Goal: Transaction & Acquisition: Purchase product/service

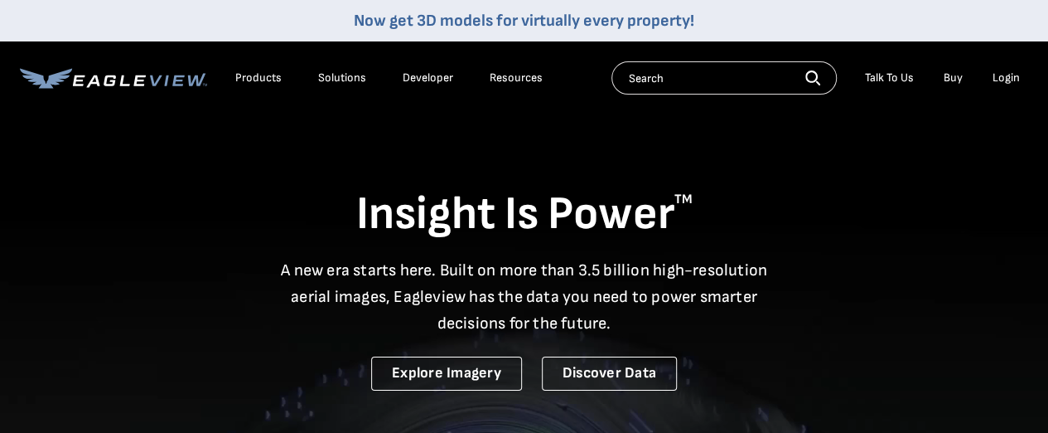
click at [1009, 75] on div "Login" at bounding box center [1006, 77] width 27 height 15
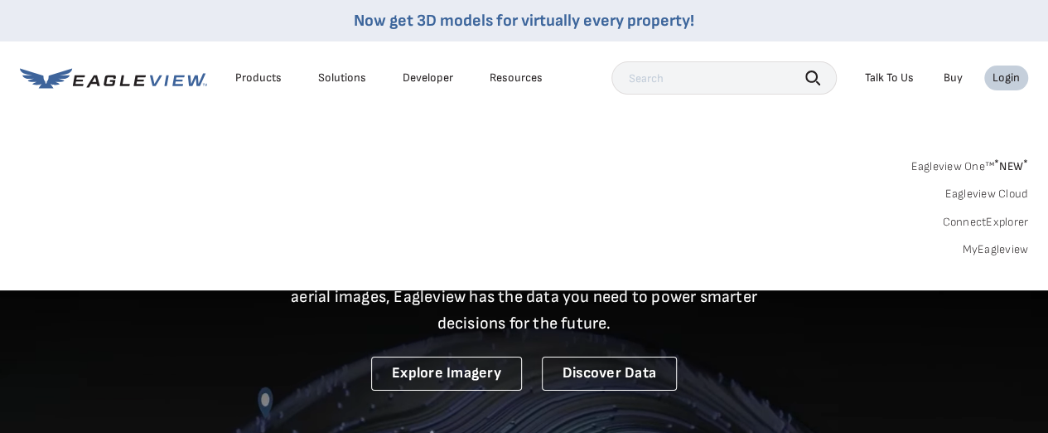
click at [1007, 76] on div "Login" at bounding box center [1006, 77] width 27 height 15
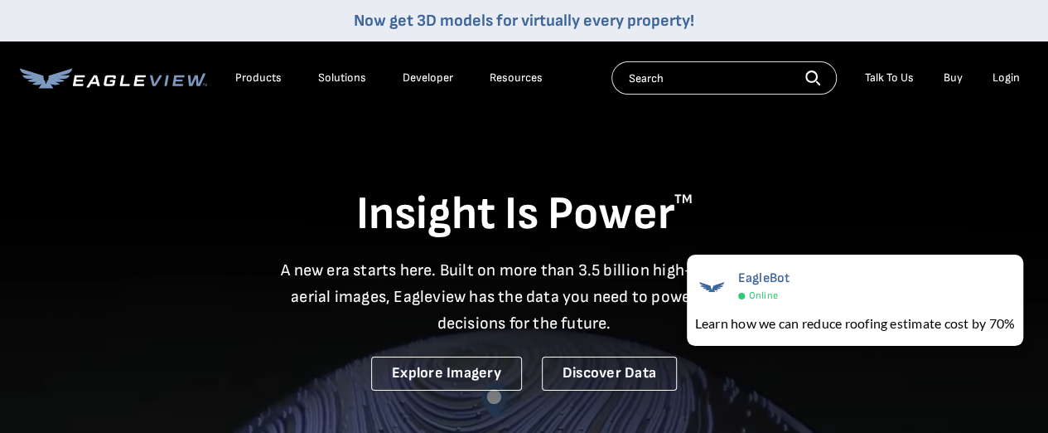
click at [1013, 77] on div "Login" at bounding box center [1006, 77] width 27 height 15
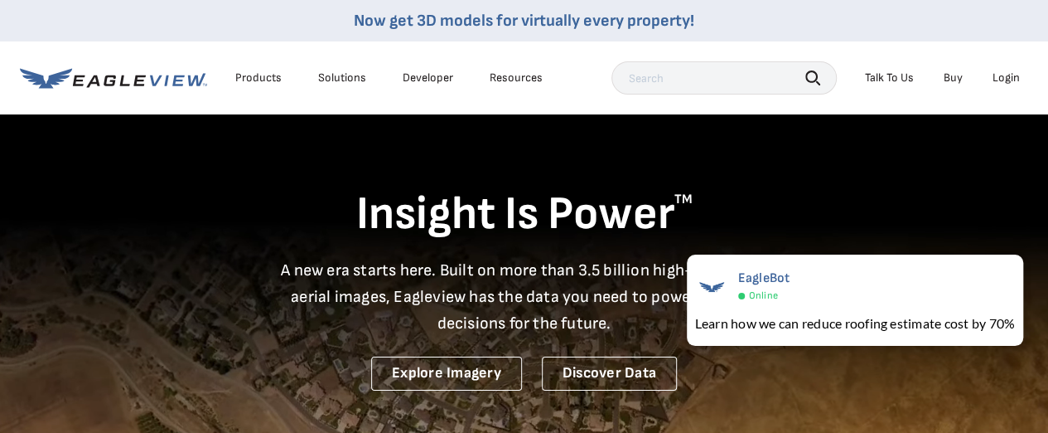
click at [1001, 84] on div "Login" at bounding box center [1006, 77] width 27 height 15
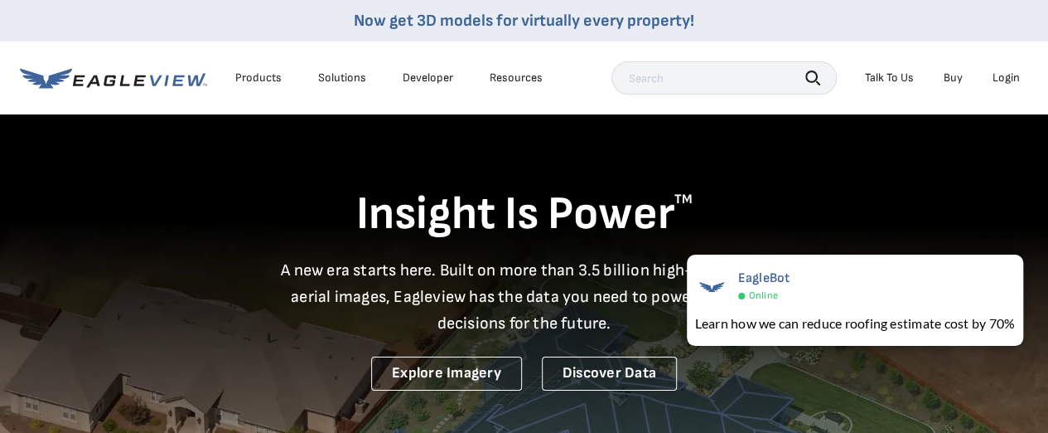
click at [988, 246] on div "EagleBot Online Learn how we can reduce roofing estimate cost by 70% ×" at bounding box center [855, 300] width 353 height 108
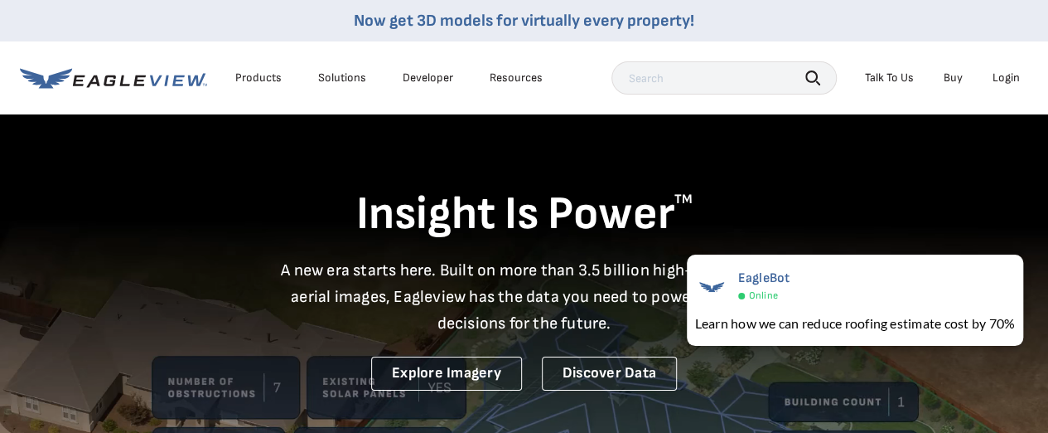
click at [1008, 76] on div "Login" at bounding box center [1006, 77] width 27 height 15
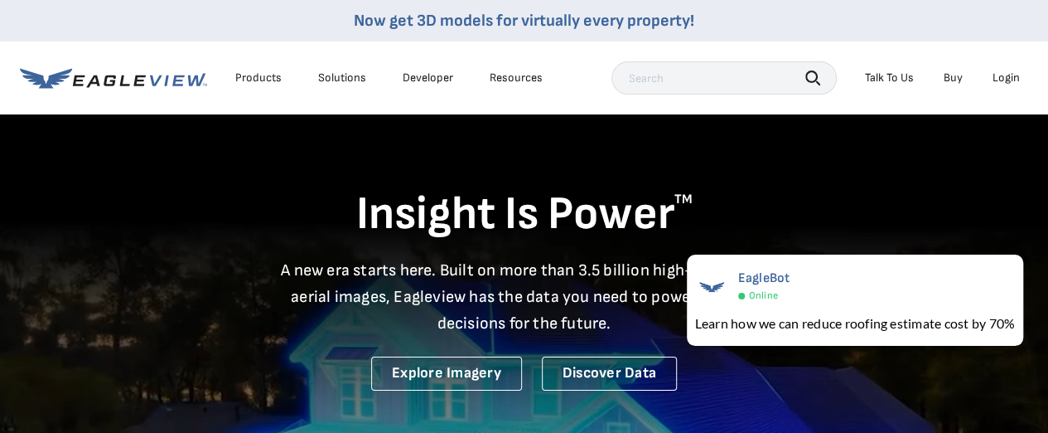
click at [1004, 79] on div "Login" at bounding box center [1006, 77] width 27 height 15
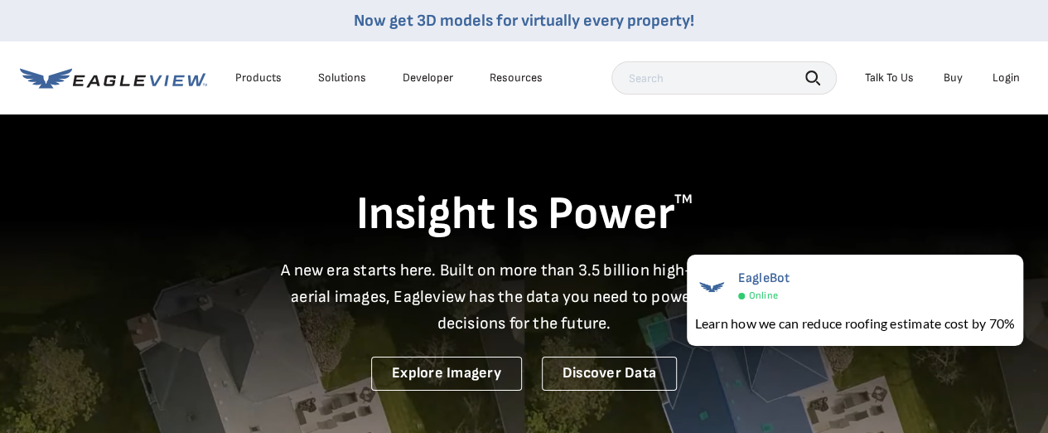
click at [999, 72] on div "Login" at bounding box center [1006, 77] width 27 height 15
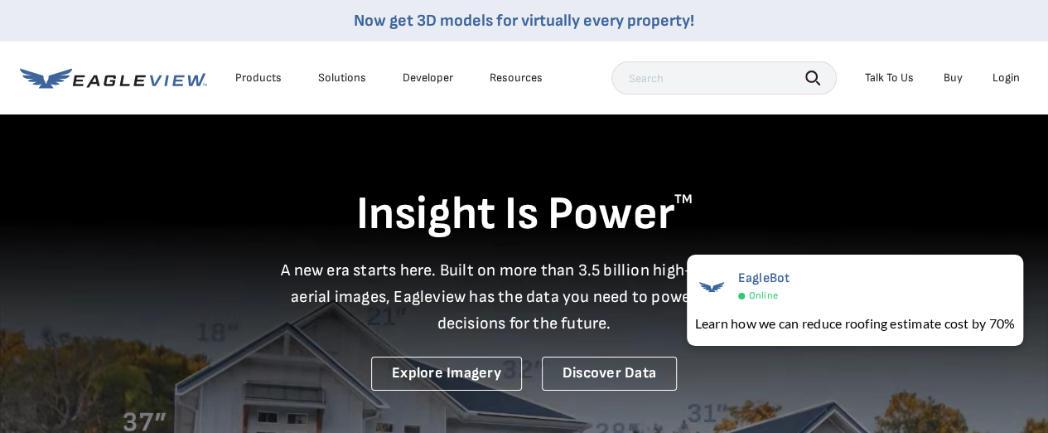
click at [1008, 80] on div "Login" at bounding box center [1006, 77] width 27 height 15
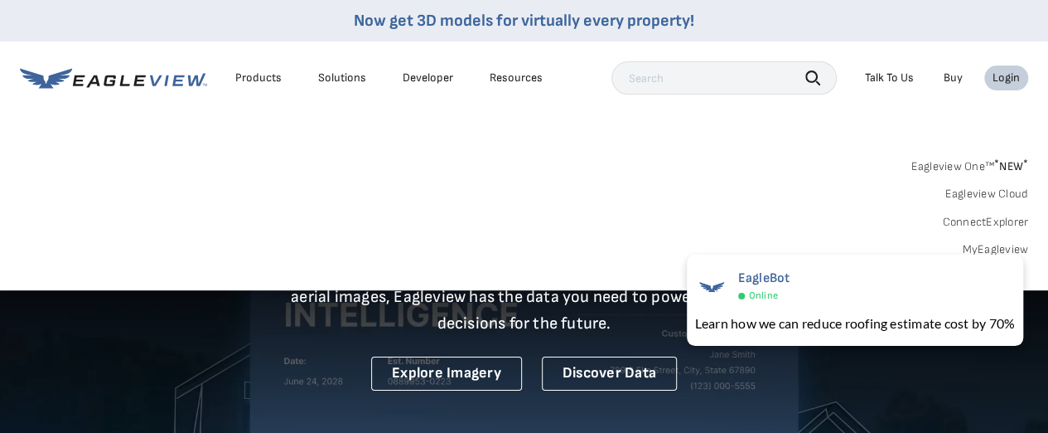
click at [1003, 244] on link "MyEagleview" at bounding box center [995, 249] width 66 height 15
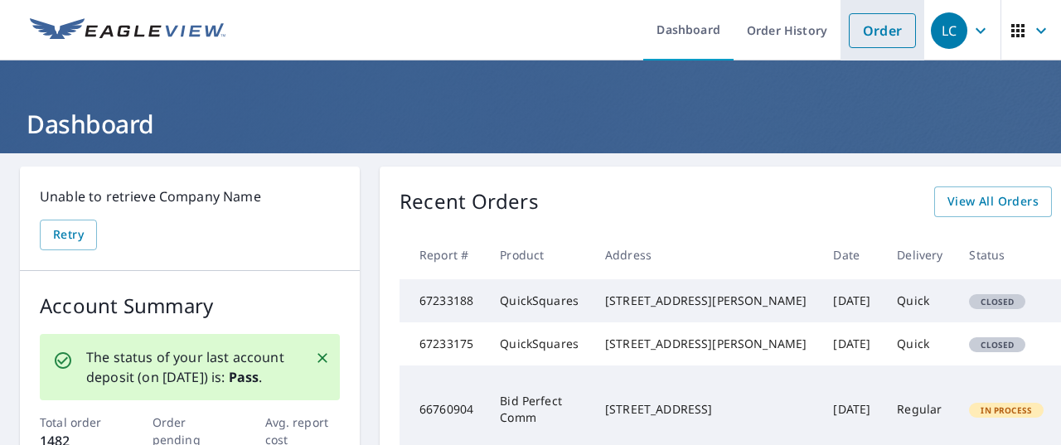
click at [868, 29] on link "Order" at bounding box center [881, 30] width 67 height 35
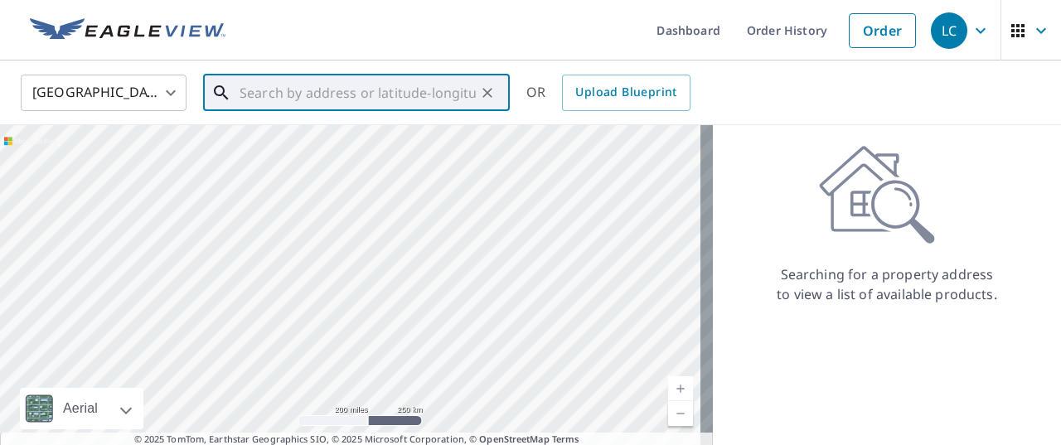
click at [457, 111] on div "​" at bounding box center [356, 93] width 307 height 36
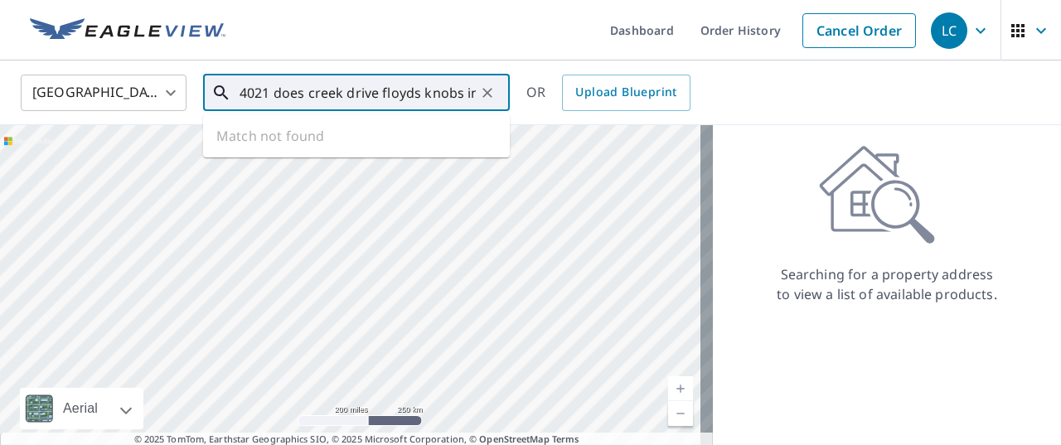
type input "4021 does creek drive floyds knobs in"
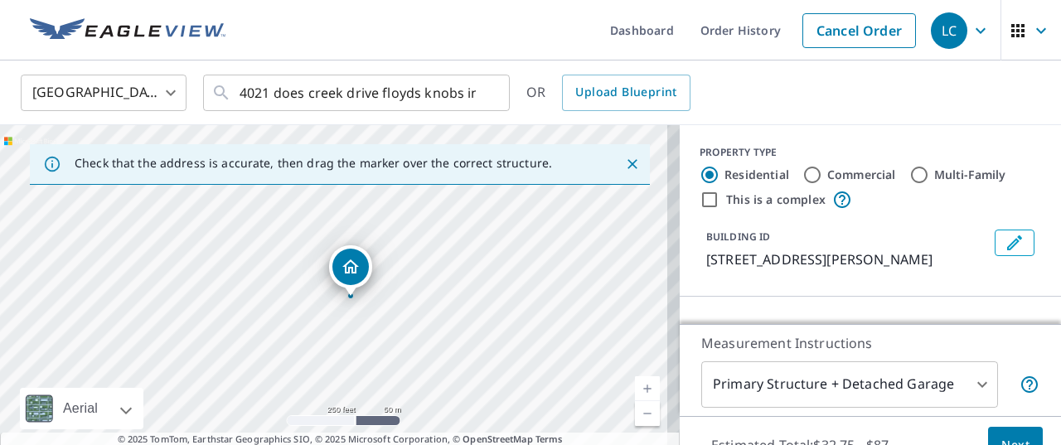
click at [635, 387] on link "Current Level 17, Zoom In" at bounding box center [647, 388] width 25 height 25
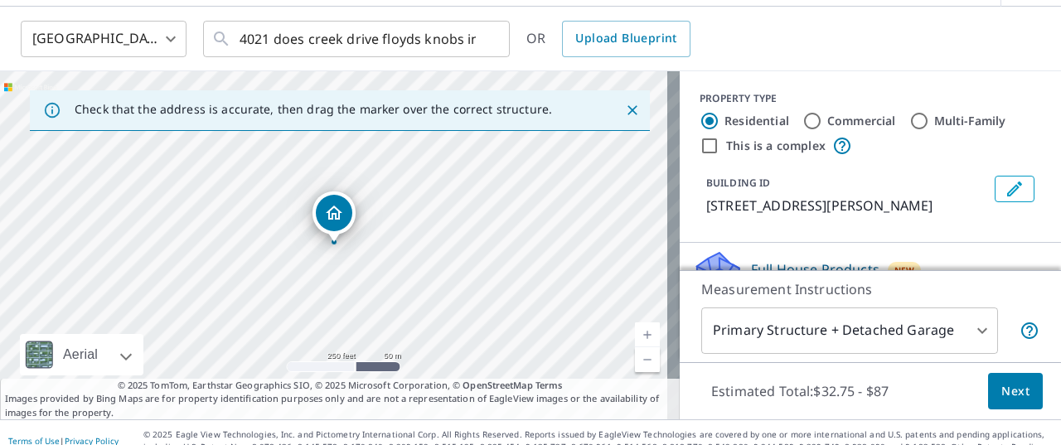
scroll to position [70, 0]
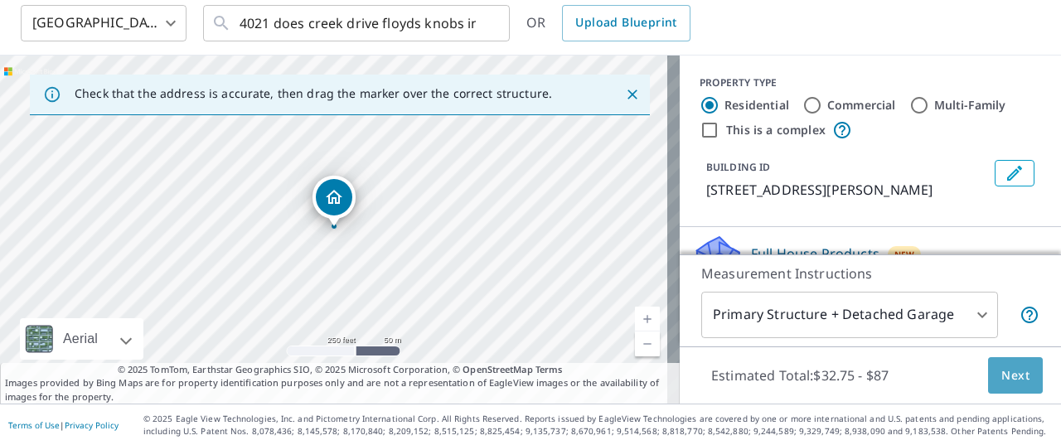
click at [1004, 376] on span "Next" at bounding box center [1015, 375] width 28 height 21
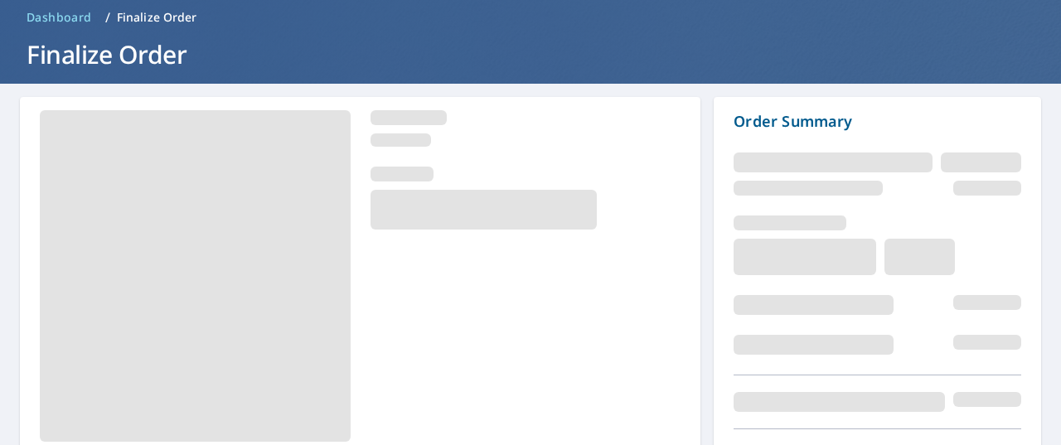
scroll to position [162, 0]
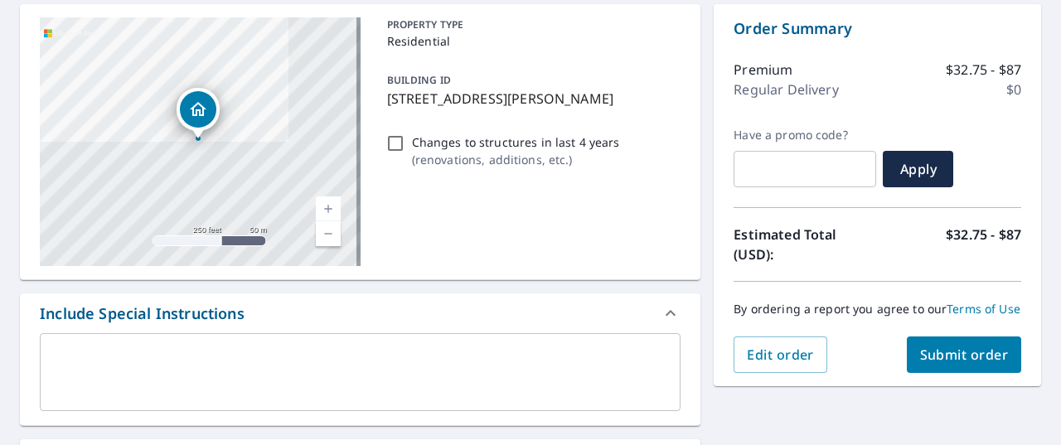
drag, startPoint x: 969, startPoint y: 361, endPoint x: 954, endPoint y: 367, distance: 16.8
click at [954, 364] on span "Submit order" at bounding box center [964, 355] width 89 height 18
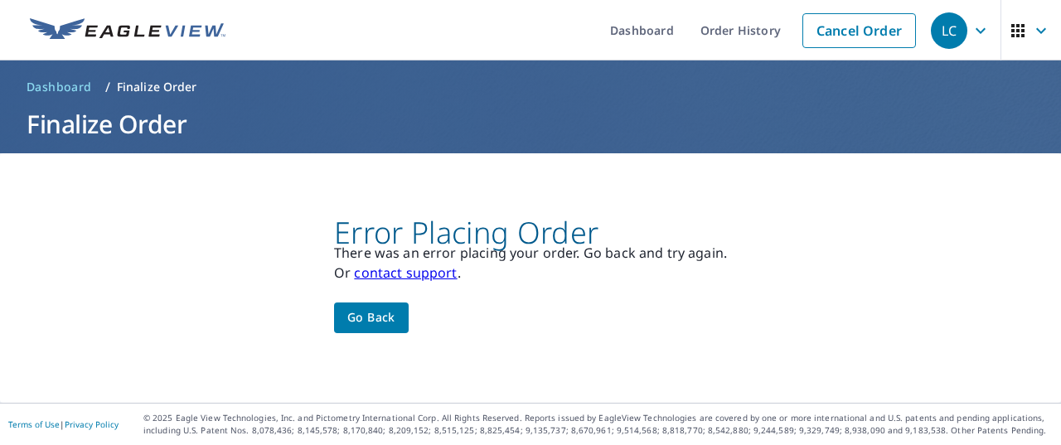
scroll to position [0, 0]
click at [970, 27] on icon "button" at bounding box center [980, 31] width 20 height 20
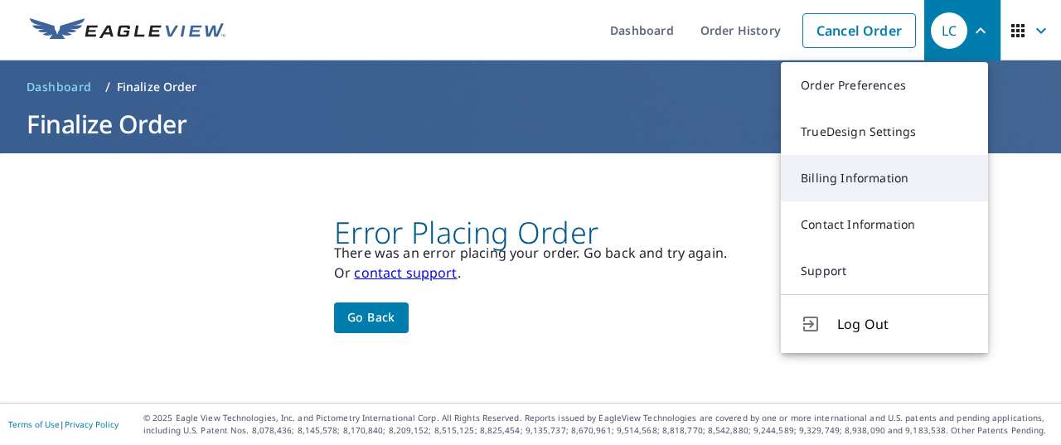
click at [847, 179] on link "Billing Information" at bounding box center [884, 178] width 207 height 46
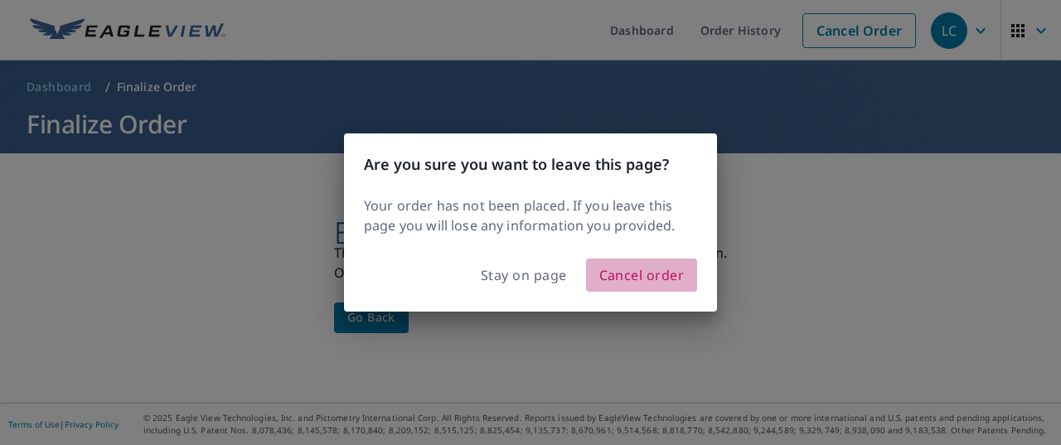
click at [641, 278] on span "Cancel order" at bounding box center [641, 274] width 85 height 23
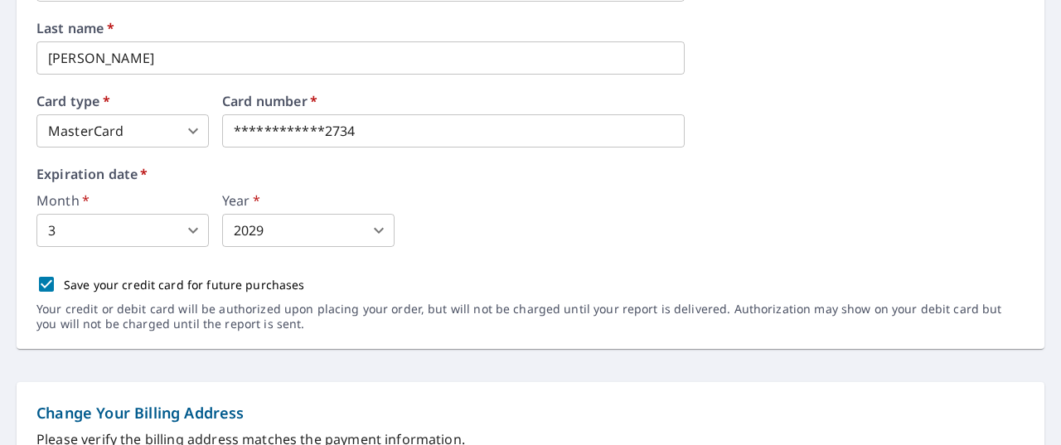
scroll to position [323, 0]
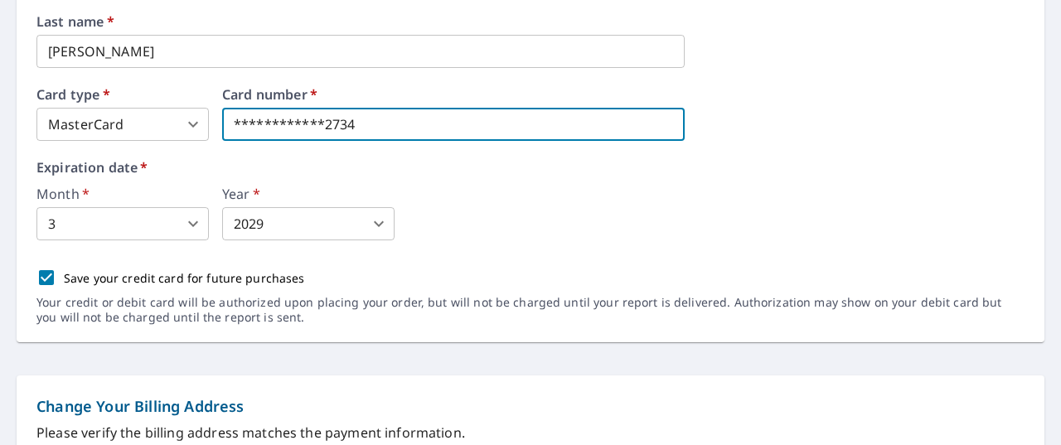
click at [468, 128] on input "**********" at bounding box center [453, 124] width 462 height 33
type input "**********"
drag, startPoint x: 468, startPoint y: 128, endPoint x: 471, endPoint y: 114, distance: 14.5
click at [468, 128] on input "**********" at bounding box center [453, 124] width 462 height 33
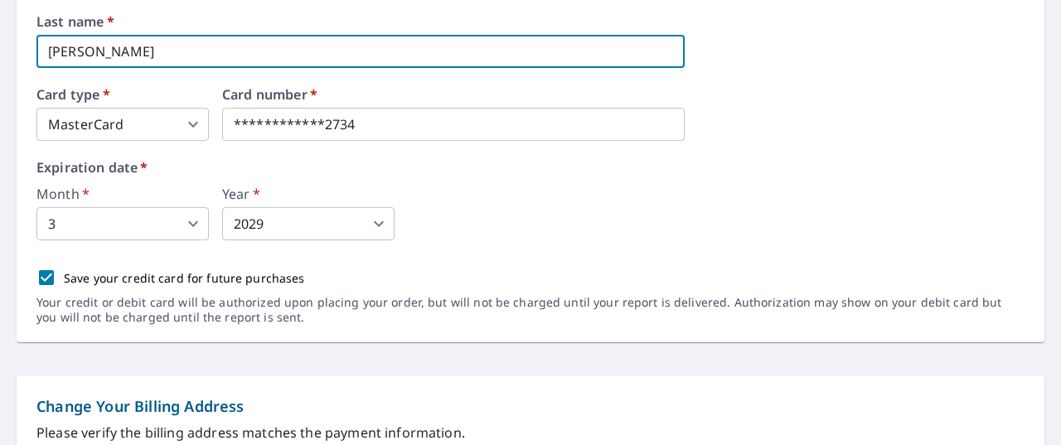
click at [307, 49] on input "Bramlett" at bounding box center [360, 51] width 648 height 33
type input "B"
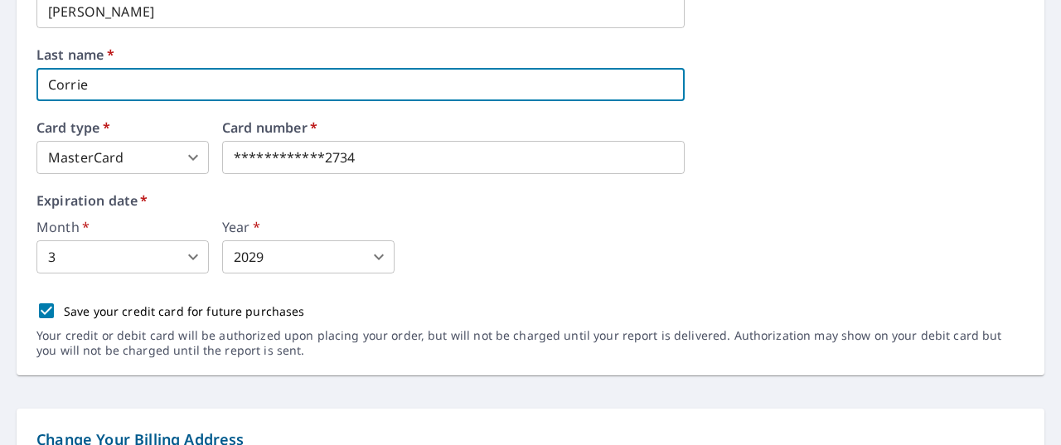
scroll to position [257, 0]
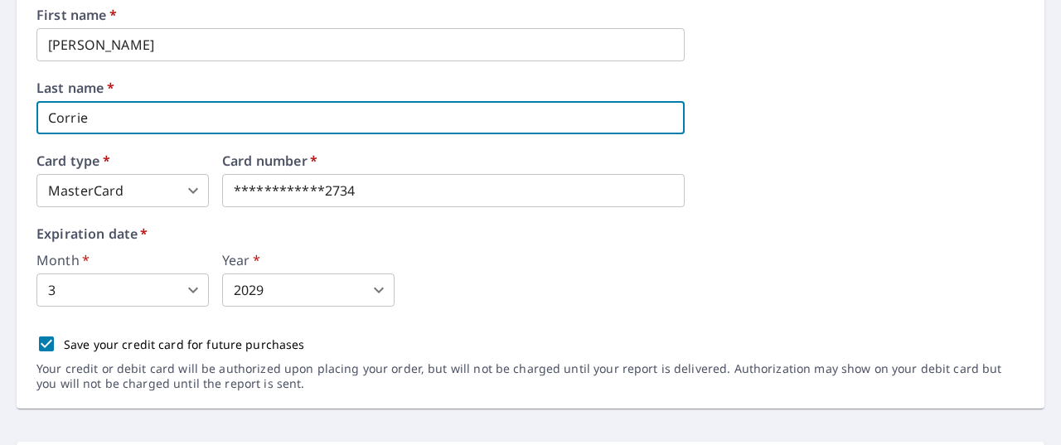
type input "Corrie"
click at [638, 44] on input "Shawn" at bounding box center [360, 44] width 648 height 33
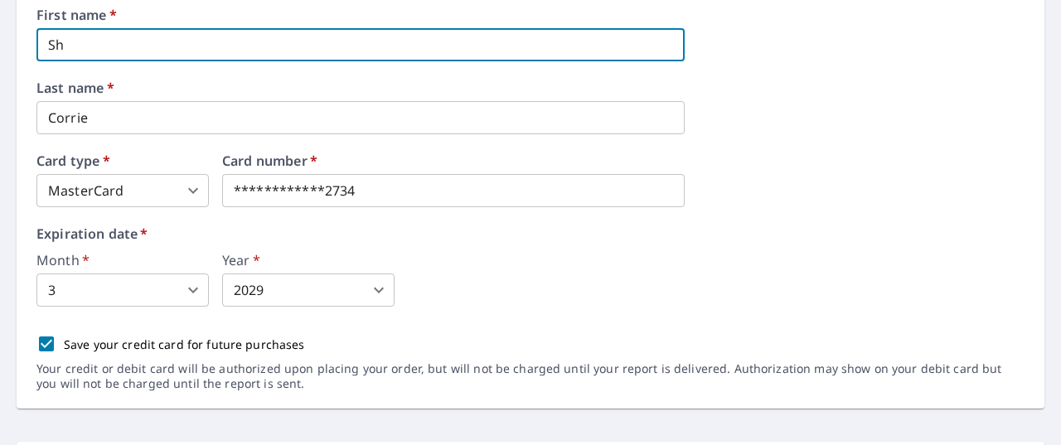
type input "S"
type input "Lindsey"
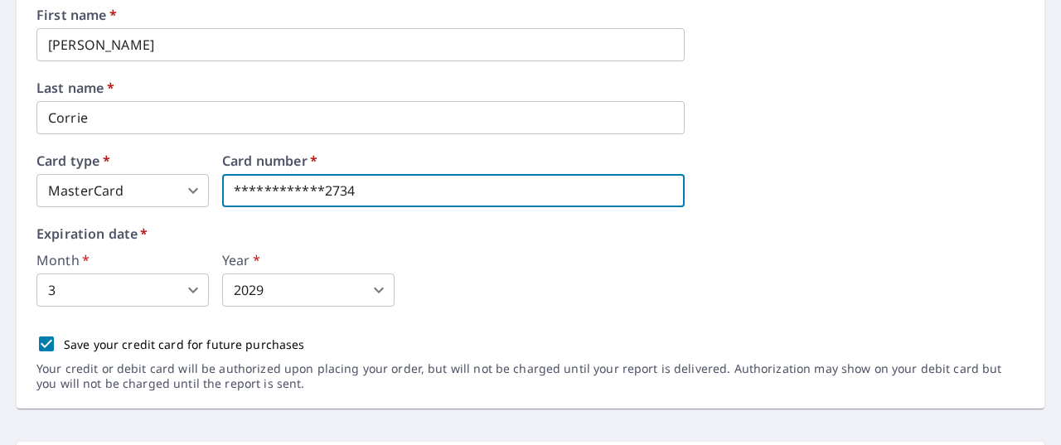
click at [461, 192] on input "**********" at bounding box center [453, 190] width 462 height 33
type input "**********"
click at [433, 186] on input "**********" at bounding box center [453, 190] width 462 height 33
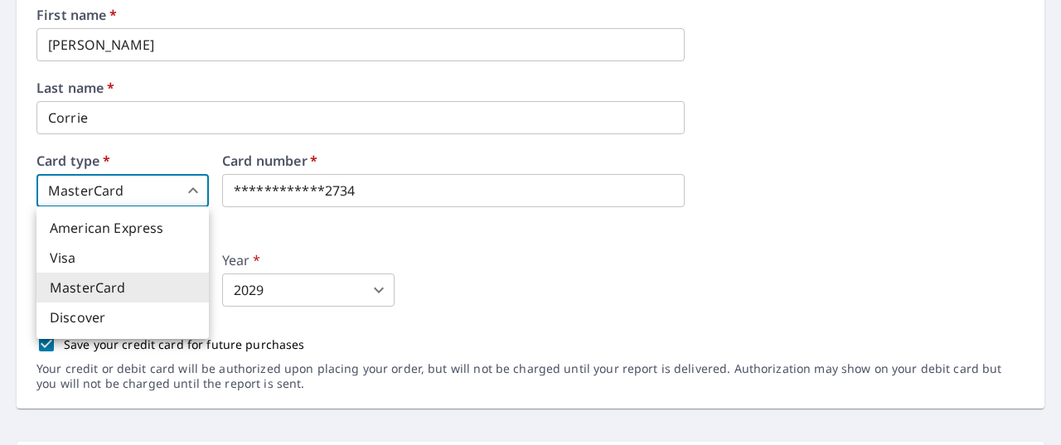
click at [192, 191] on body "**********" at bounding box center [530, 222] width 1061 height 445
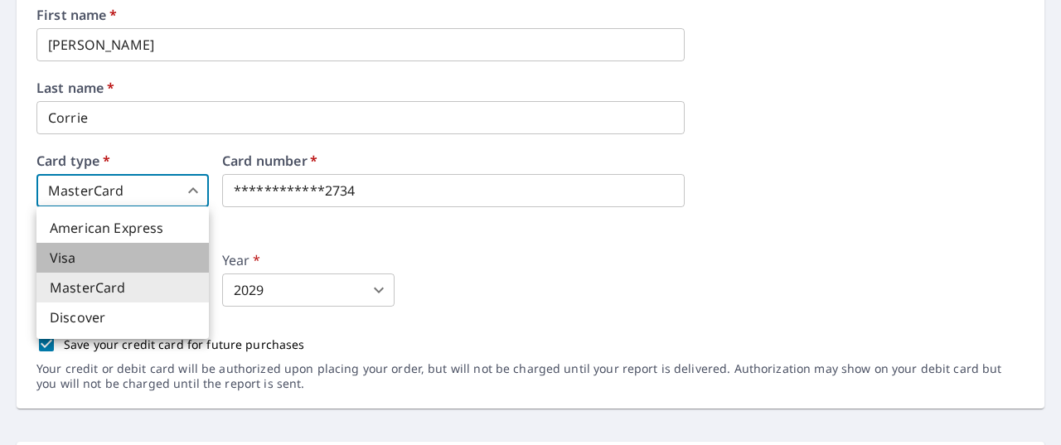
click at [151, 257] on li "Visa" at bounding box center [122, 258] width 172 height 30
type input "2"
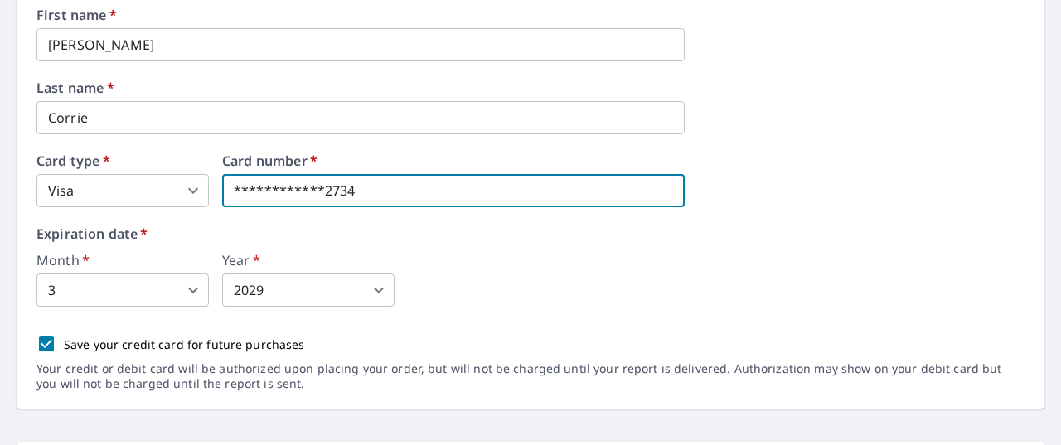
click at [413, 191] on input "**********" at bounding box center [453, 190] width 462 height 33
click at [353, 194] on input "**********" at bounding box center [453, 190] width 462 height 33
drag, startPoint x: 325, startPoint y: 195, endPoint x: 337, endPoint y: 189, distance: 13.7
click at [325, 193] on input "**********" at bounding box center [453, 190] width 462 height 33
click at [349, 190] on input "**********" at bounding box center [453, 190] width 462 height 33
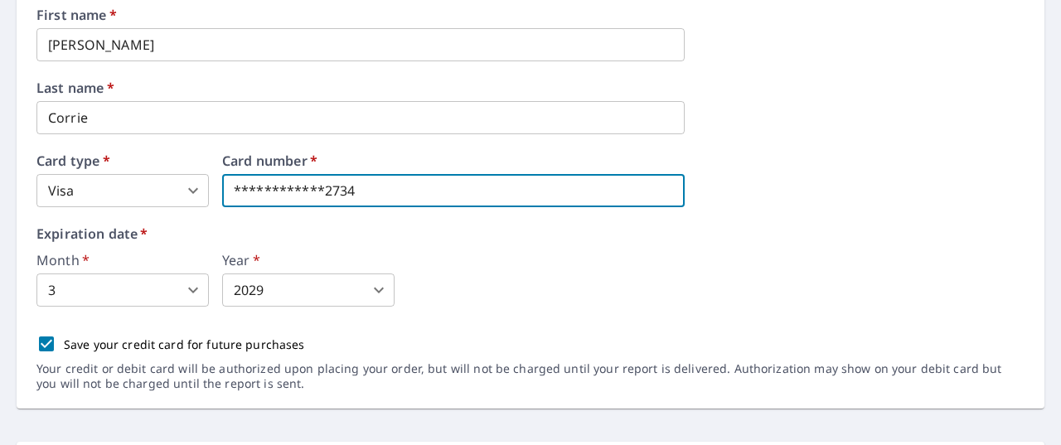
click at [353, 195] on input "**********" at bounding box center [453, 190] width 462 height 33
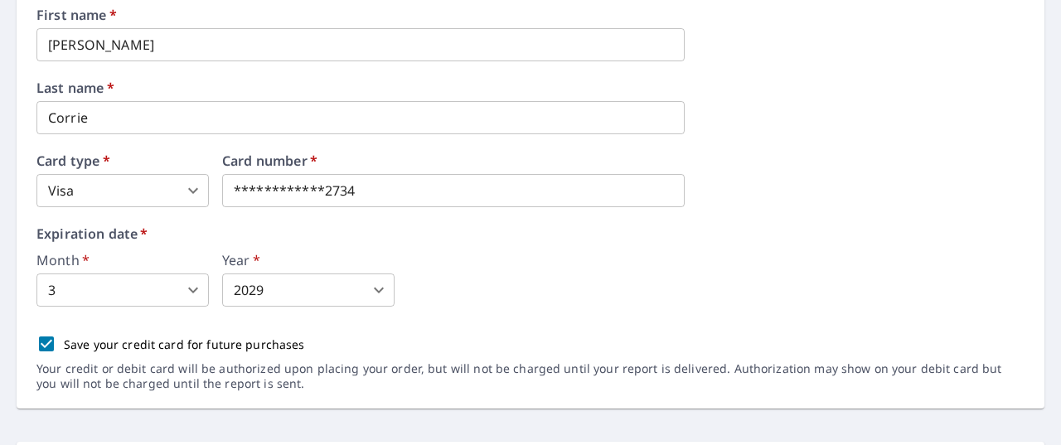
type input "**********"
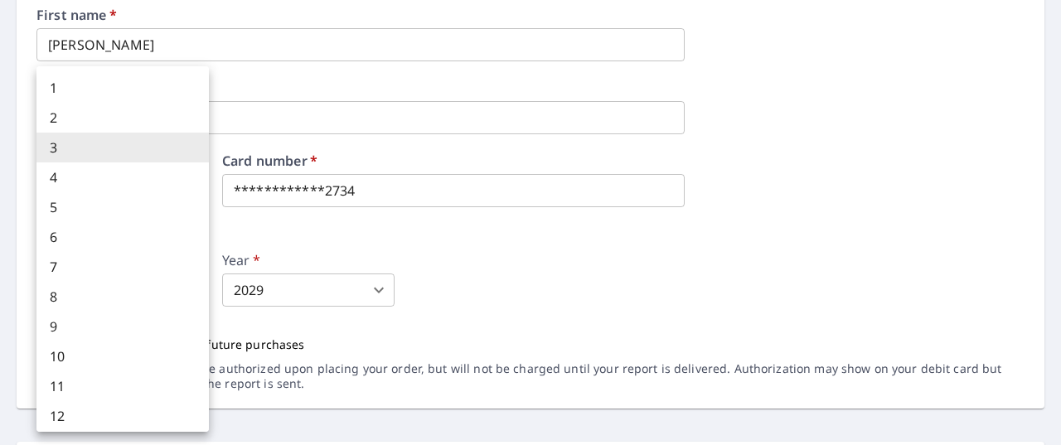
click at [198, 293] on body "**********" at bounding box center [530, 222] width 1061 height 445
click at [134, 180] on li "4" at bounding box center [122, 177] width 172 height 30
type input "4"
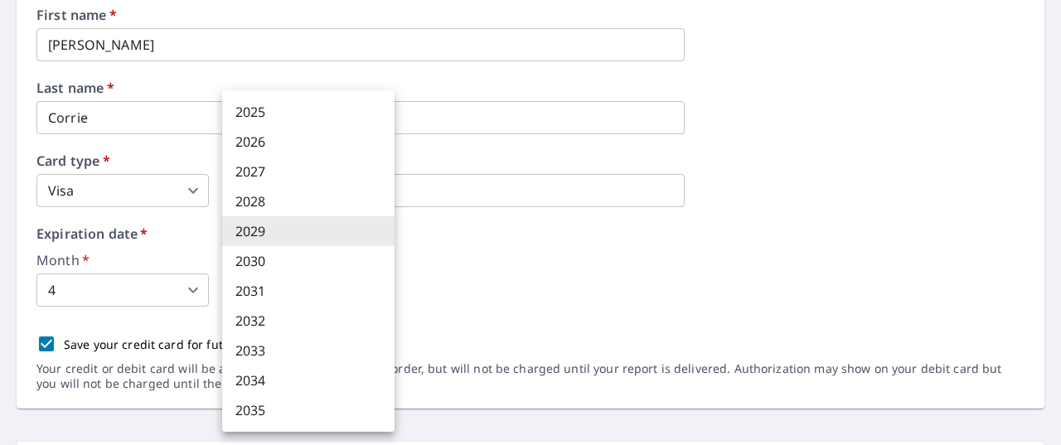
click at [386, 292] on body "**********" at bounding box center [530, 222] width 1061 height 445
click at [352, 191] on li "2028" at bounding box center [308, 201] width 172 height 30
type input "2028"
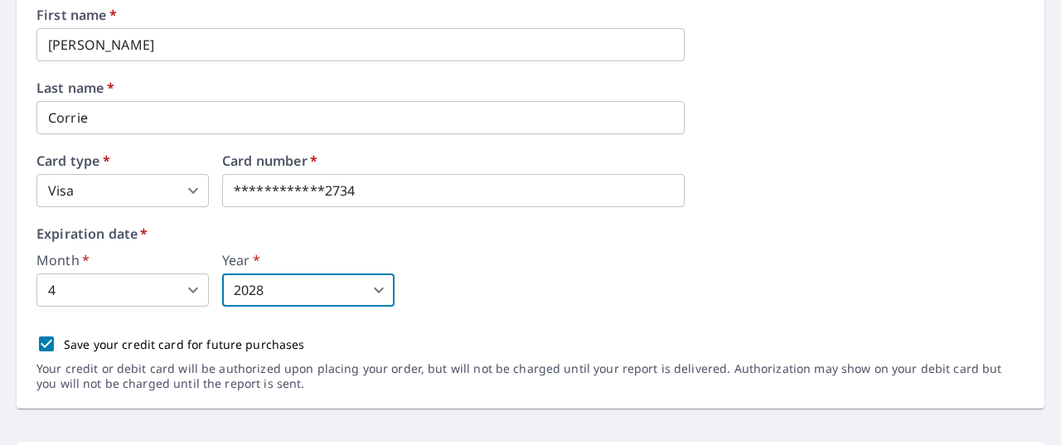
click at [539, 309] on div "**********" at bounding box center [530, 208] width 988 height 400
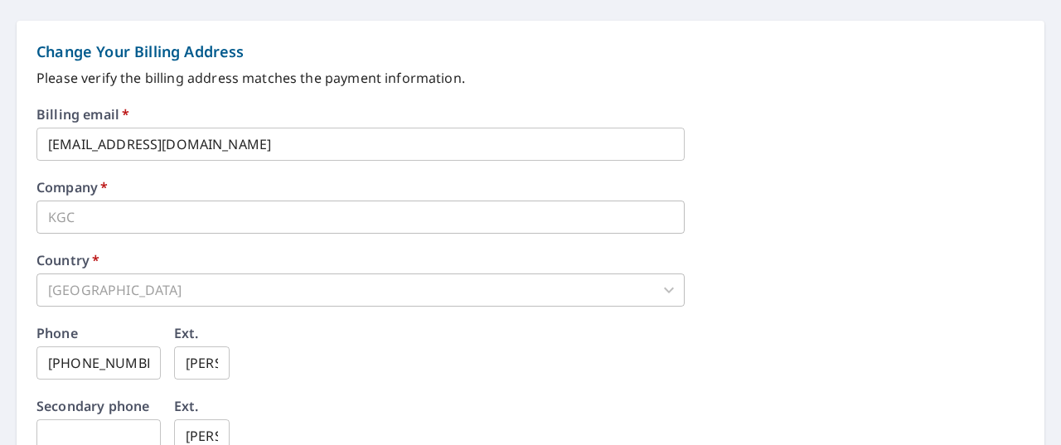
scroll to position [688, 0]
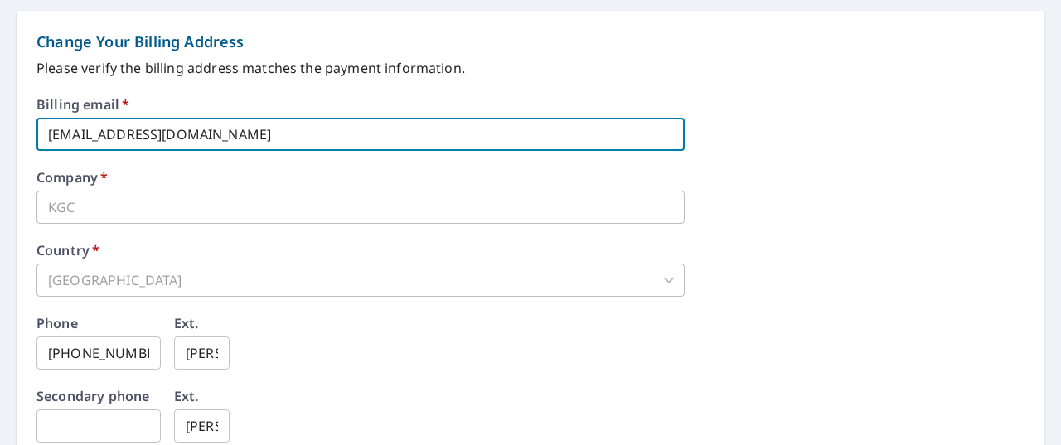
click at [341, 142] on input "sbramlett@kentuckianagc.com" at bounding box center [360, 134] width 648 height 33
type input "s"
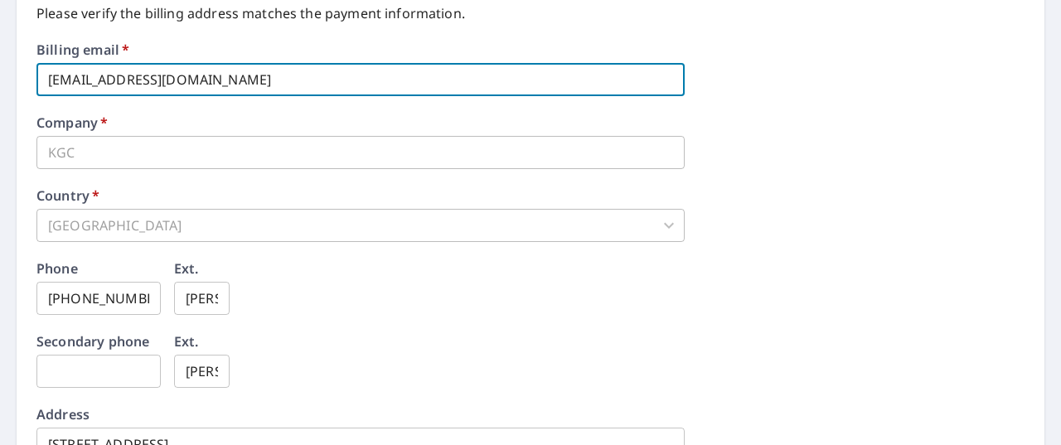
scroll to position [741, 0]
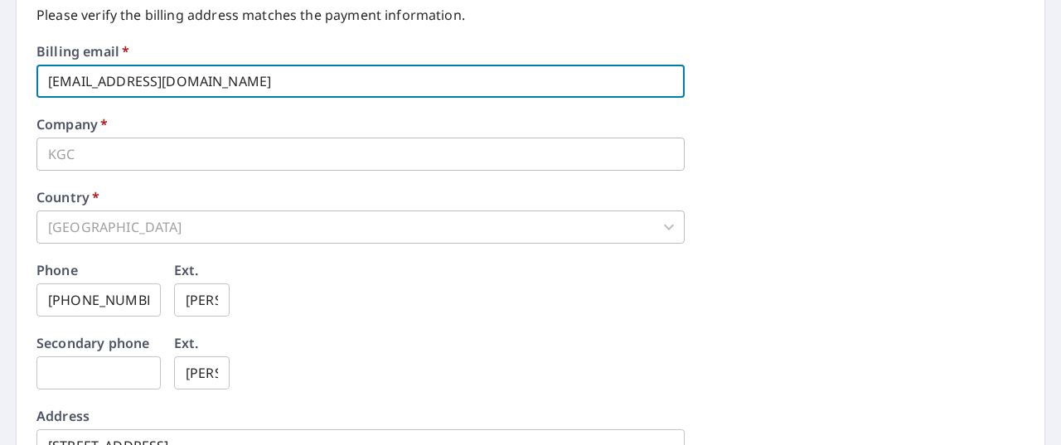
type input "sbramlett@bearpdroofing.com"
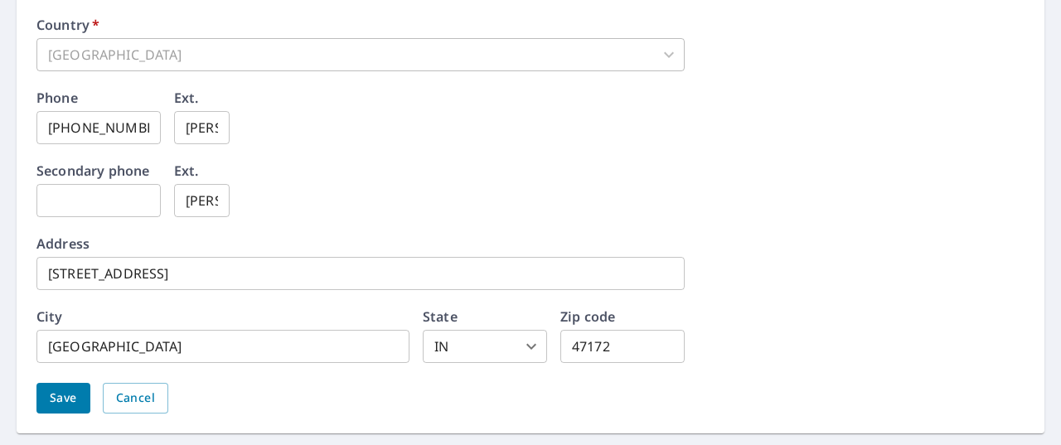
scroll to position [959, 0]
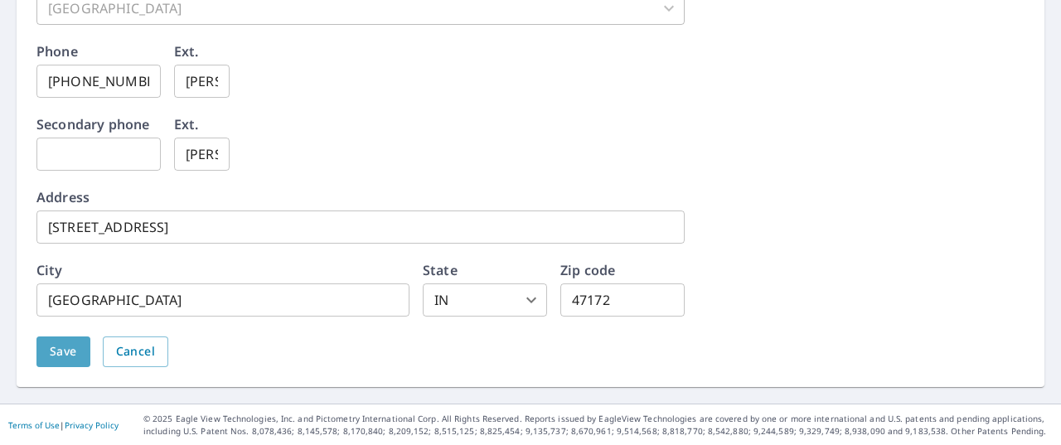
click at [65, 349] on span "Save" at bounding box center [63, 351] width 27 height 21
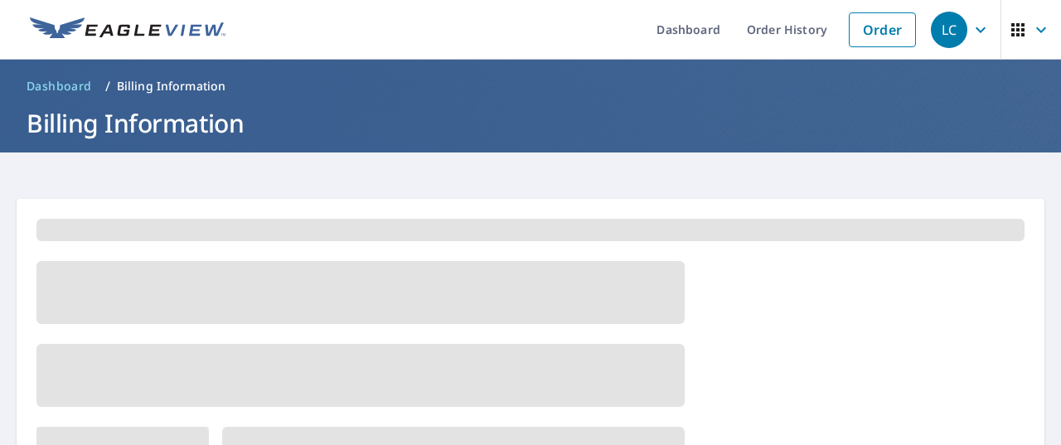
scroll to position [0, 0]
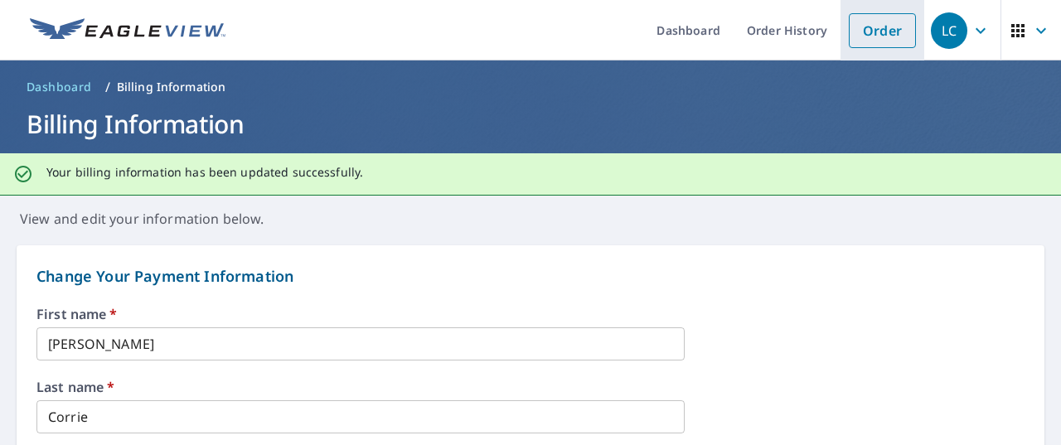
click at [873, 26] on link "Order" at bounding box center [881, 30] width 67 height 35
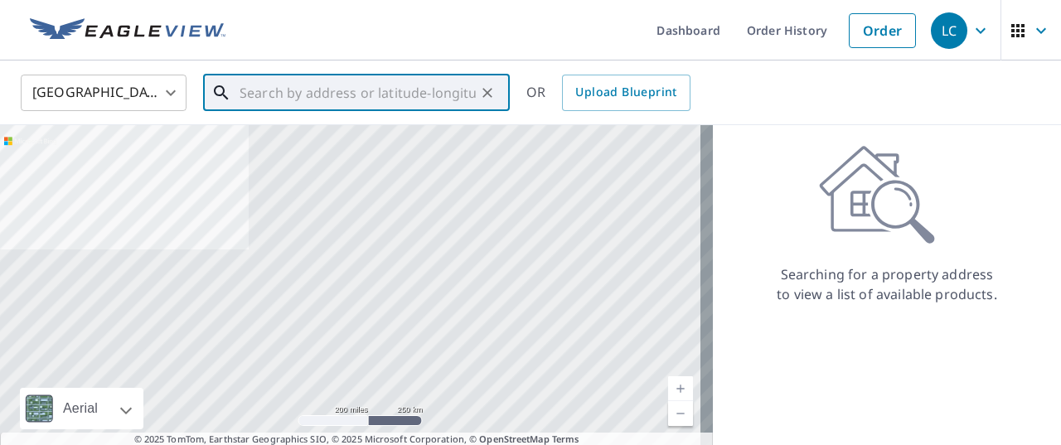
click at [410, 104] on input "text" at bounding box center [357, 93] width 236 height 46
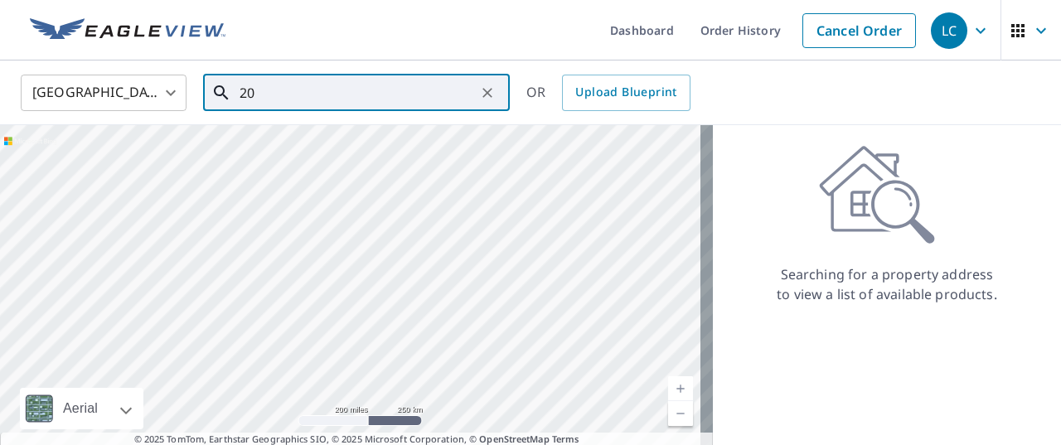
type input "2"
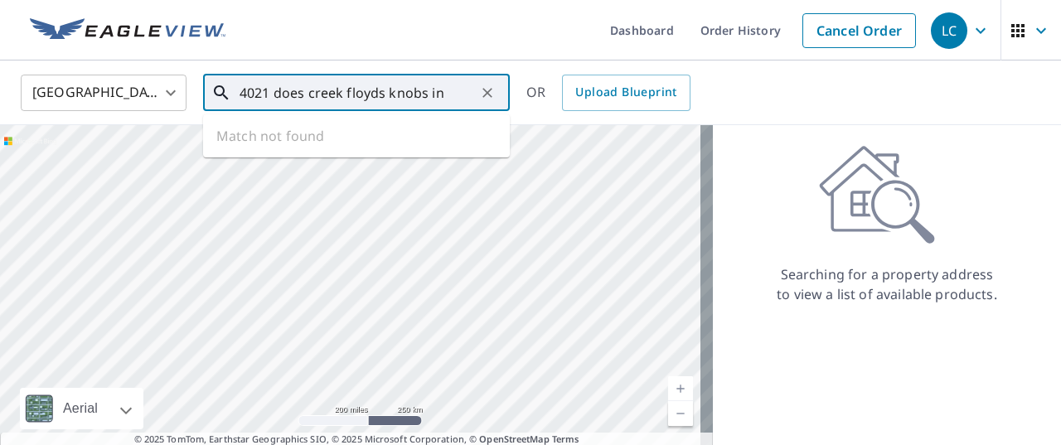
type input "4021 does creek floyds knobs in"
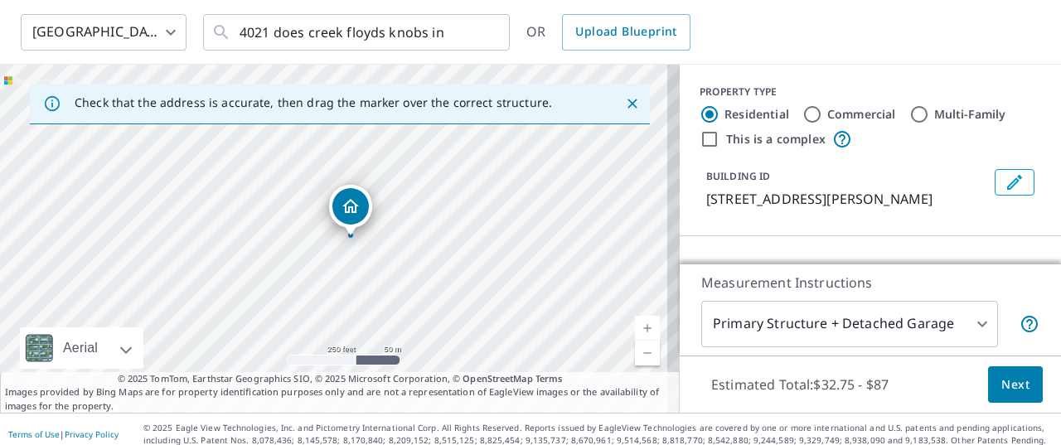
scroll to position [70, 0]
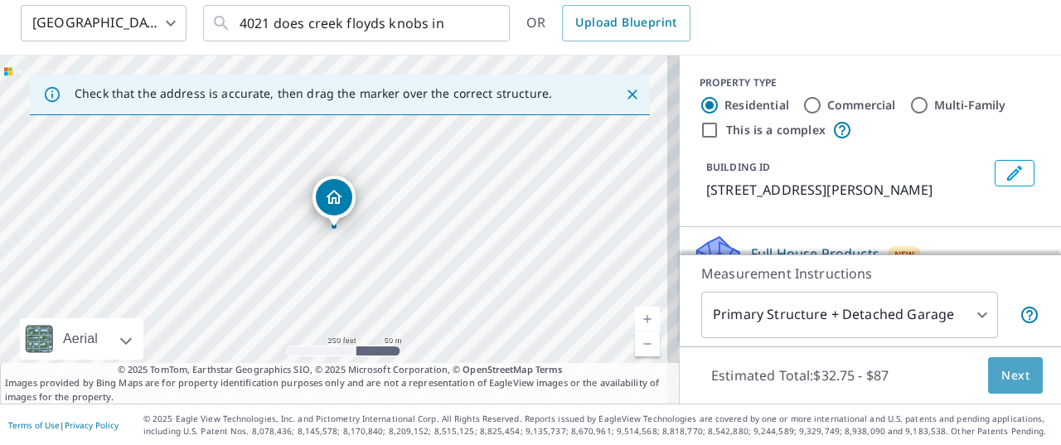
click at [1001, 374] on span "Next" at bounding box center [1015, 375] width 28 height 21
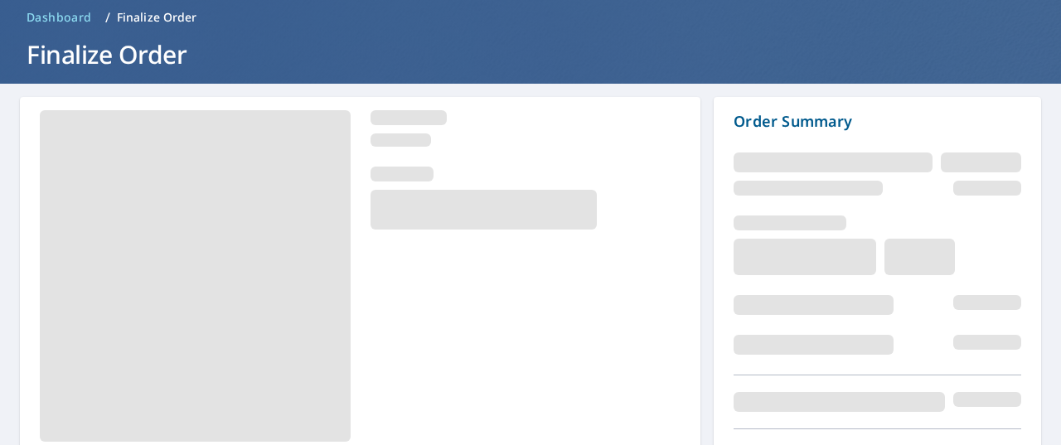
scroll to position [162, 0]
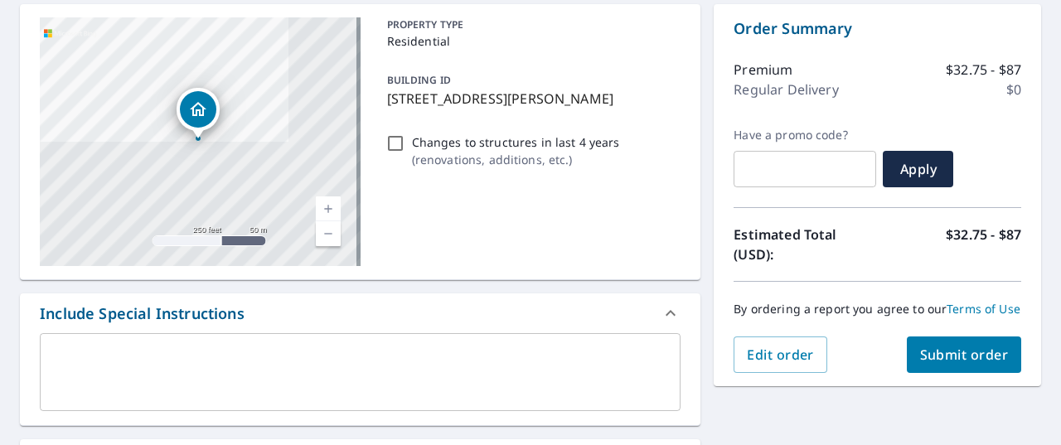
click at [958, 364] on span "Submit order" at bounding box center [964, 355] width 89 height 18
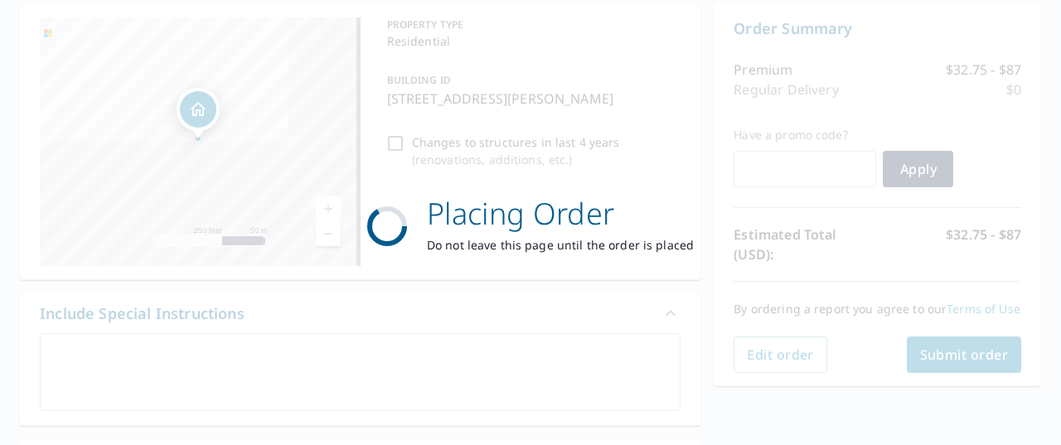
scroll to position [0, 0]
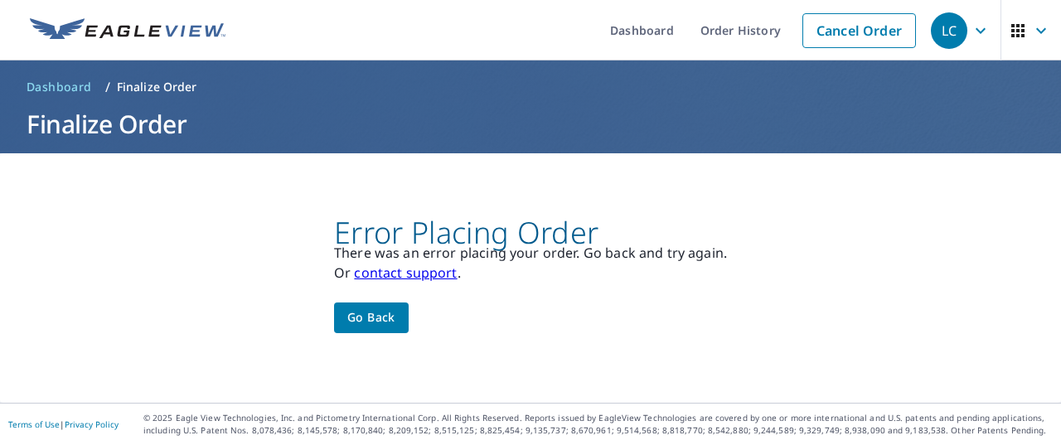
click at [430, 271] on link "contact support" at bounding box center [405, 272] width 103 height 18
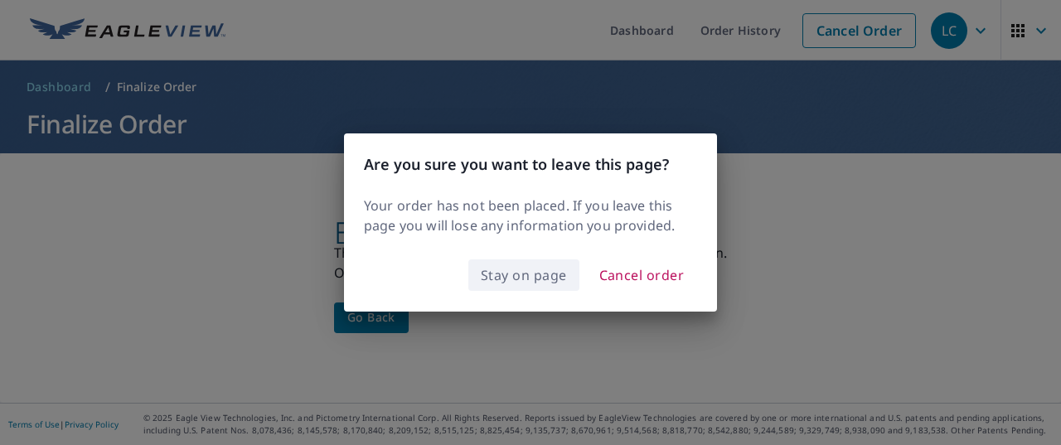
click at [522, 268] on span "Stay on page" at bounding box center [524, 274] width 86 height 23
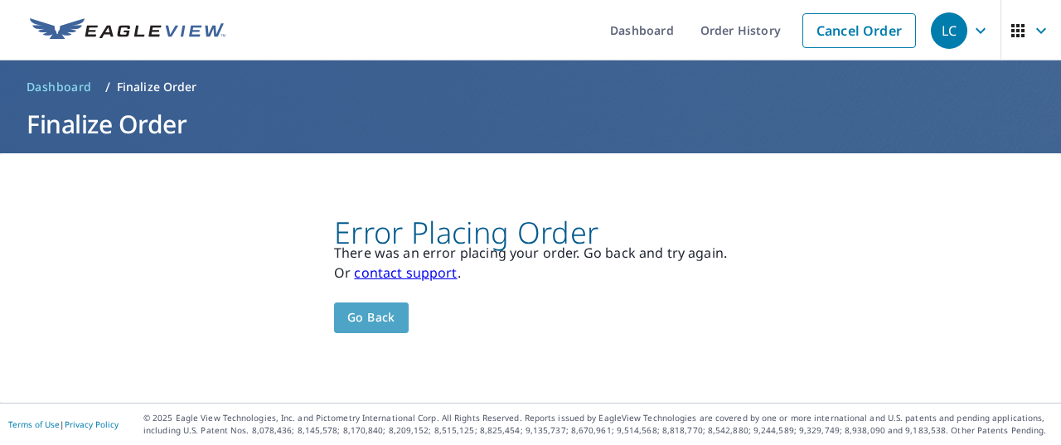
click at [381, 309] on span "Go back" at bounding box center [371, 317] width 48 height 21
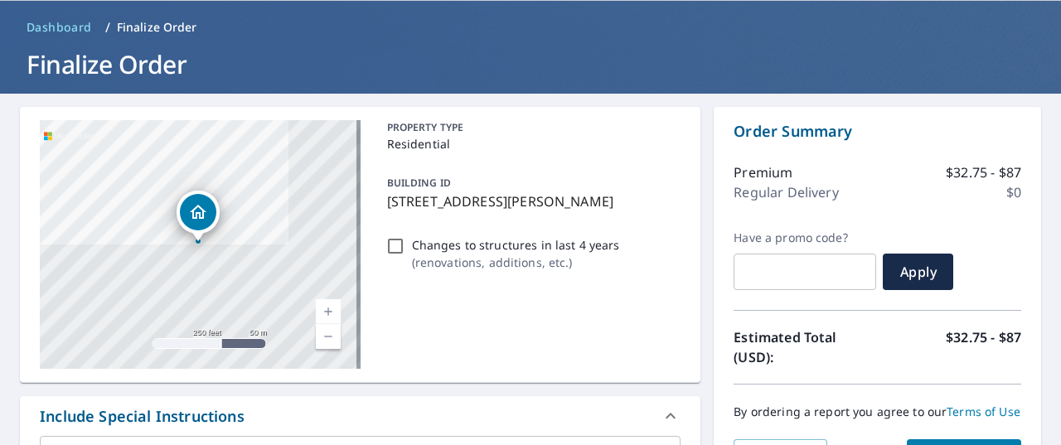
scroll to position [56, 0]
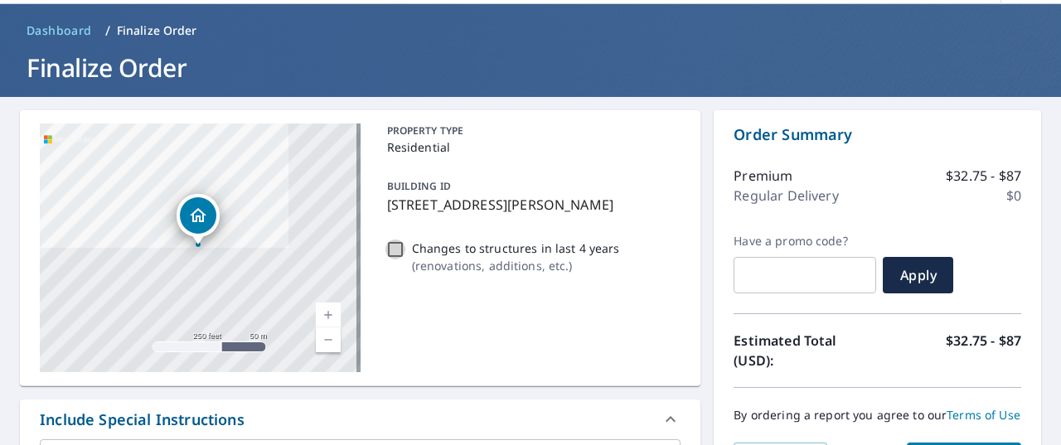
click at [388, 254] on input "Changes to structures in last 4 years ( renovations, additions, etc. )" at bounding box center [395, 249] width 20 height 20
click at [387, 250] on input "Changes to structures in last 4 years ( renovations, additions, etc. )" at bounding box center [395, 249] width 20 height 20
checkbox input "false"
click at [318, 312] on link "Current Level 17, Zoom In" at bounding box center [328, 314] width 25 height 25
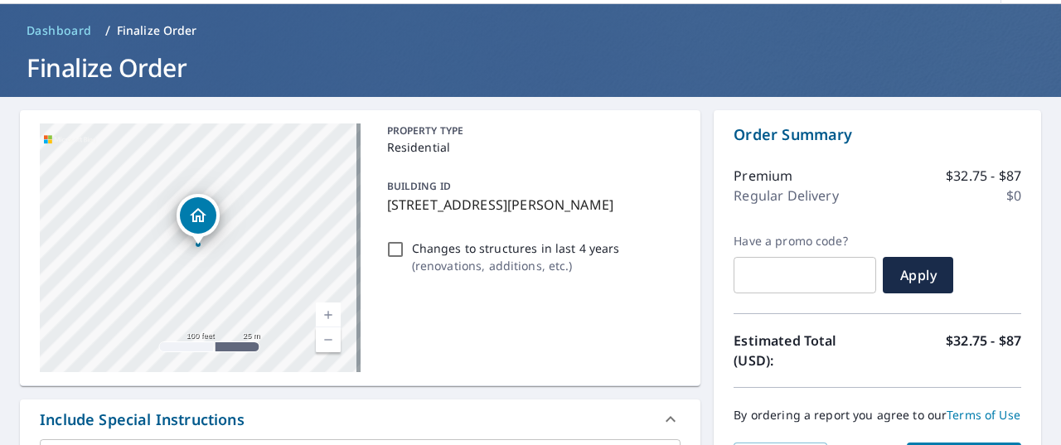
click at [318, 312] on link "Current Level 18, Zoom In" at bounding box center [328, 314] width 25 height 25
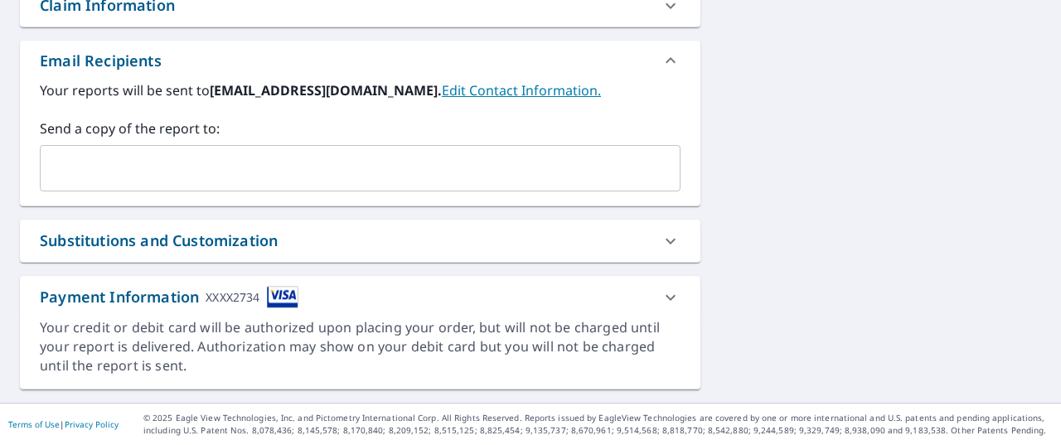
scroll to position [635, 0]
click at [660, 298] on icon at bounding box center [670, 298] width 20 height 20
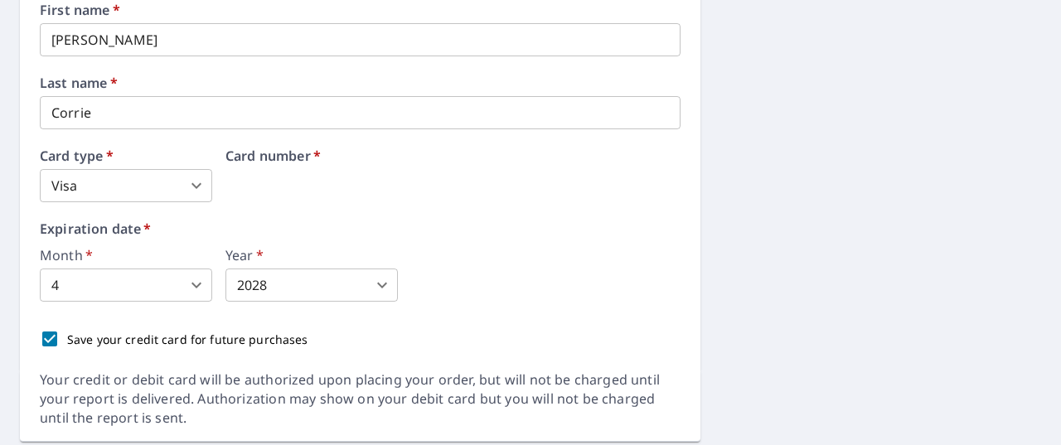
scroll to position [928, 0]
click at [316, 167] on span "*" at bounding box center [316, 157] width 10 height 18
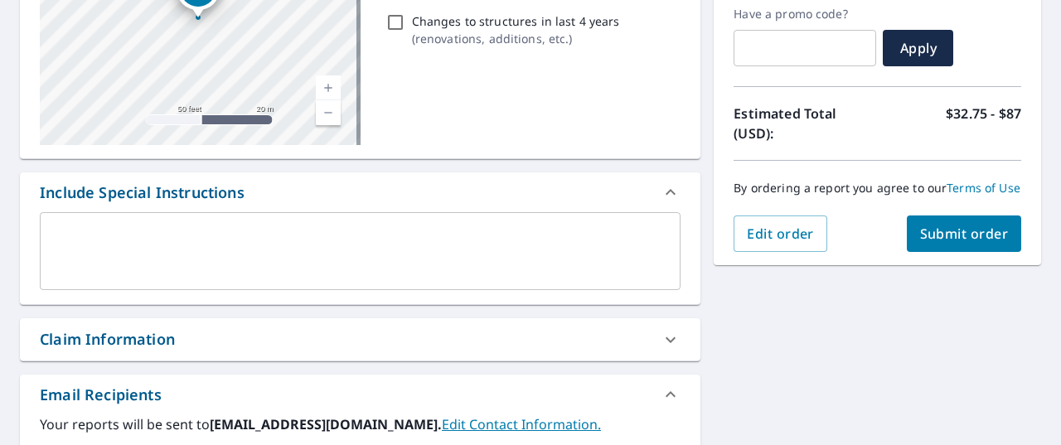
scroll to position [291, 0]
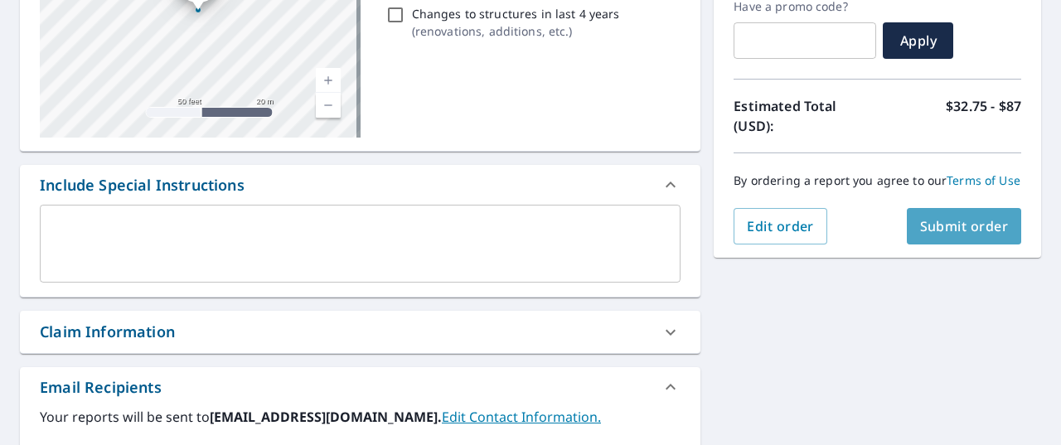
click at [948, 233] on span "Submit order" at bounding box center [964, 226] width 89 height 18
